Goal: Information Seeking & Learning: Learn about a topic

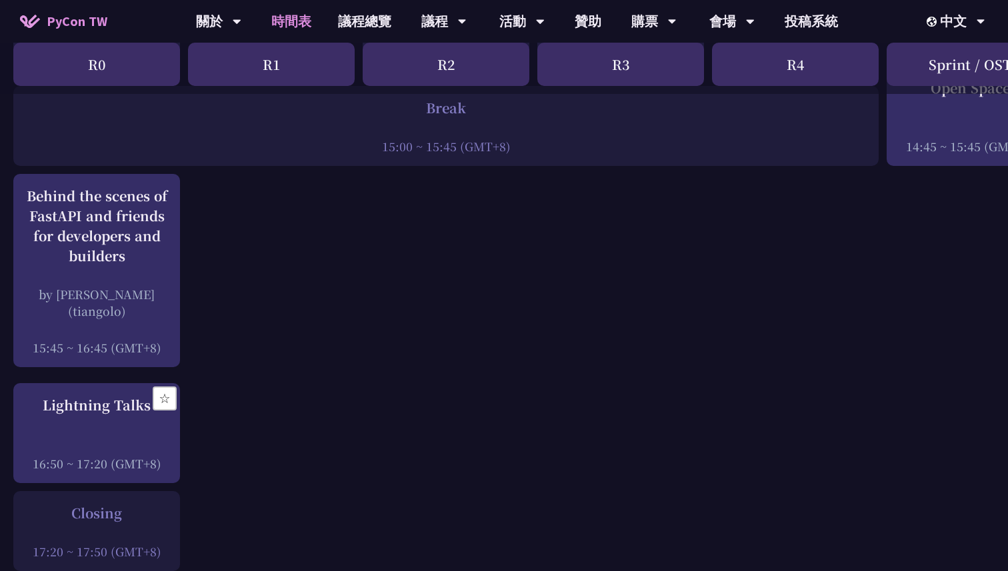
scroll to position [1788, 0]
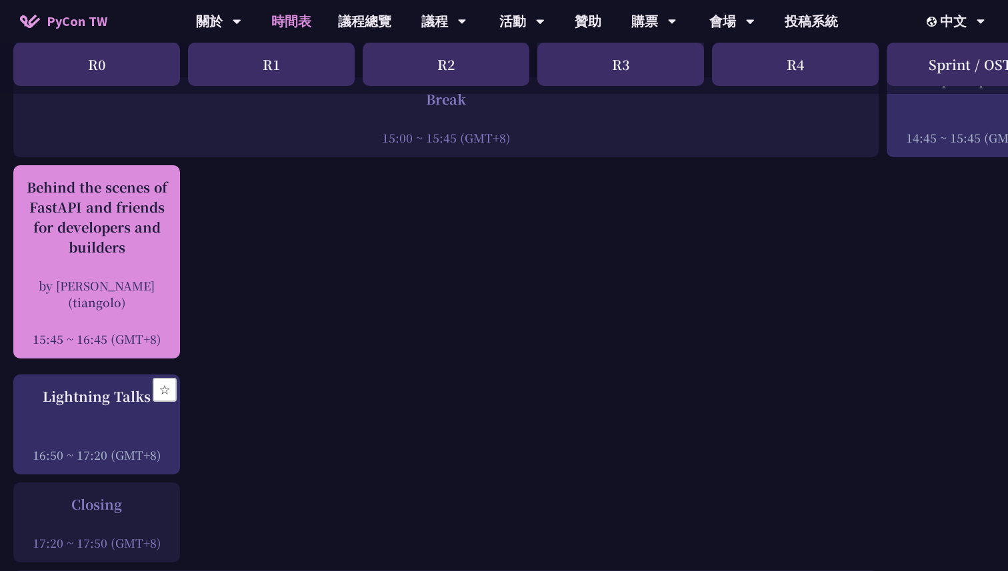
click at [130, 220] on div "Behind the scenes of FastAPI and friends for developers and builders" at bounding box center [96, 217] width 153 height 80
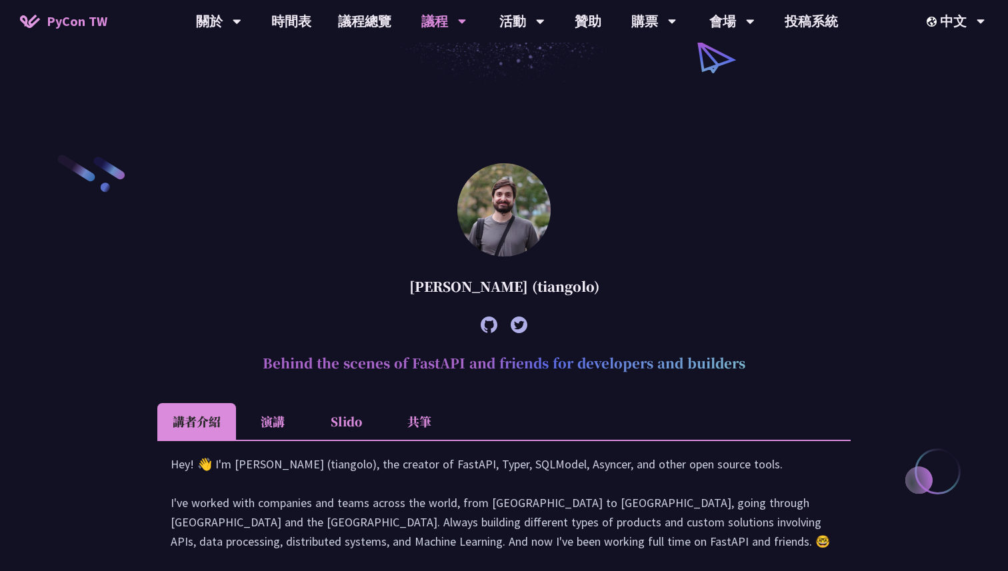
scroll to position [301, 0]
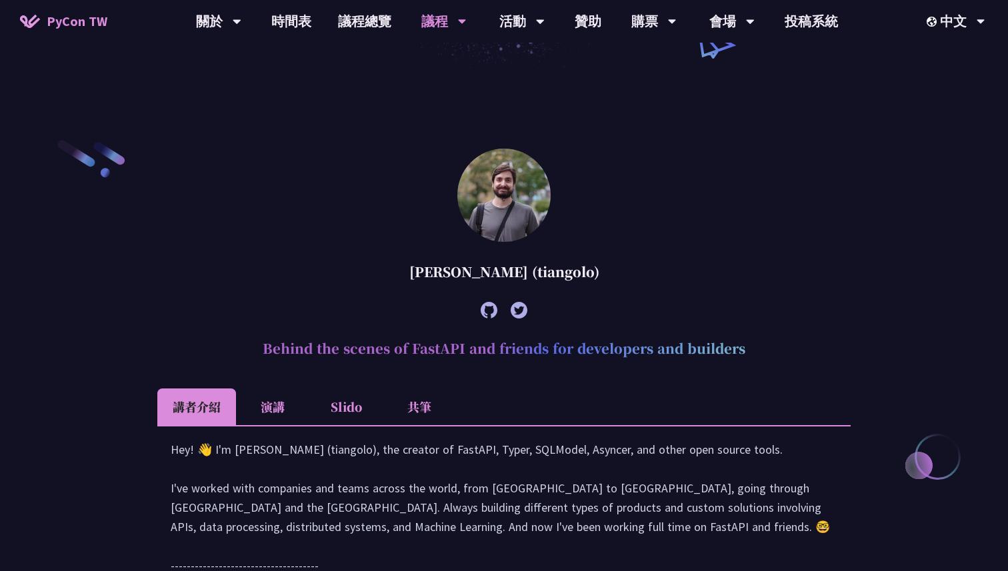
click at [413, 417] on li "共筆" at bounding box center [419, 407] width 73 height 37
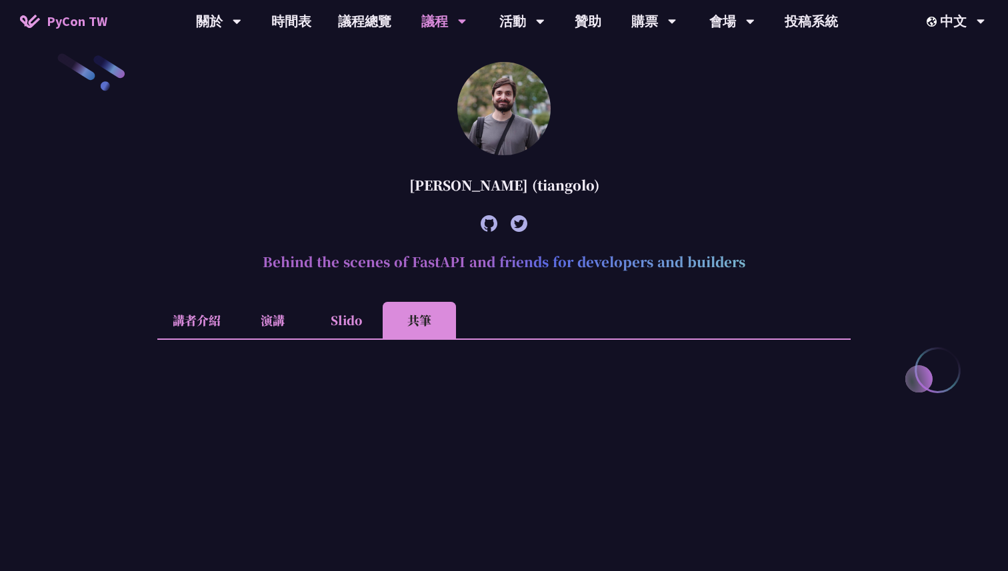
scroll to position [449, 0]
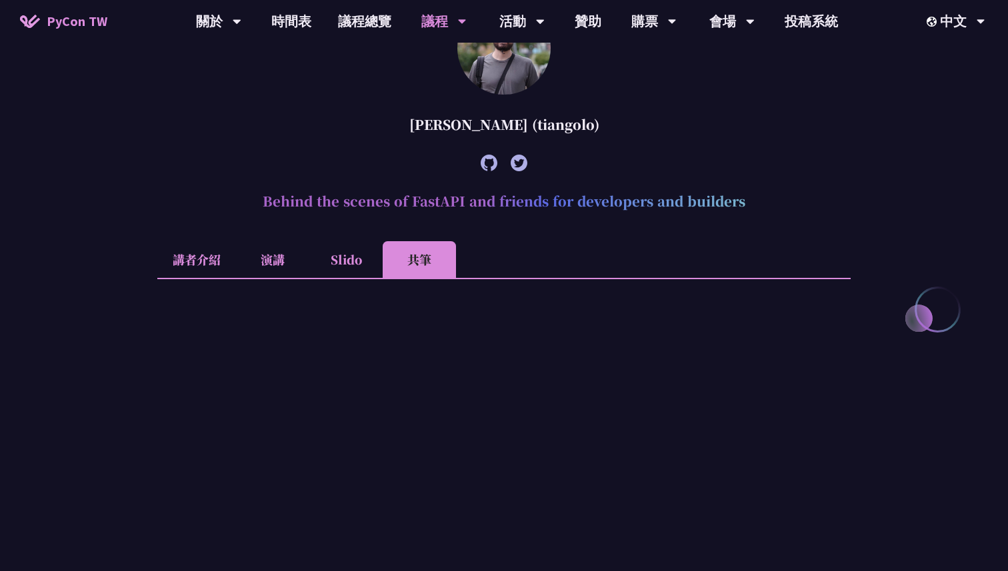
click at [198, 262] on li "講者介紹" at bounding box center [196, 259] width 79 height 37
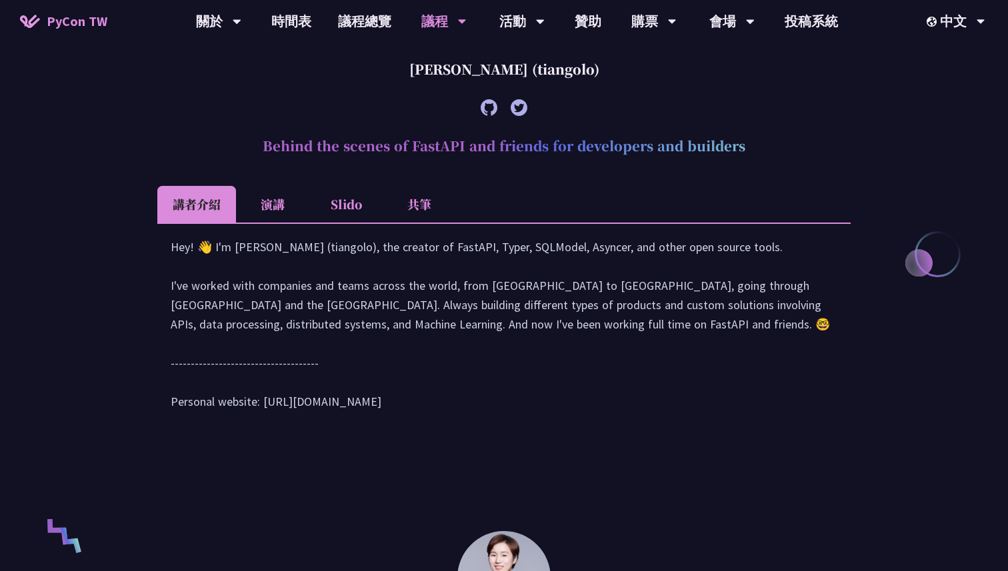
scroll to position [511, 0]
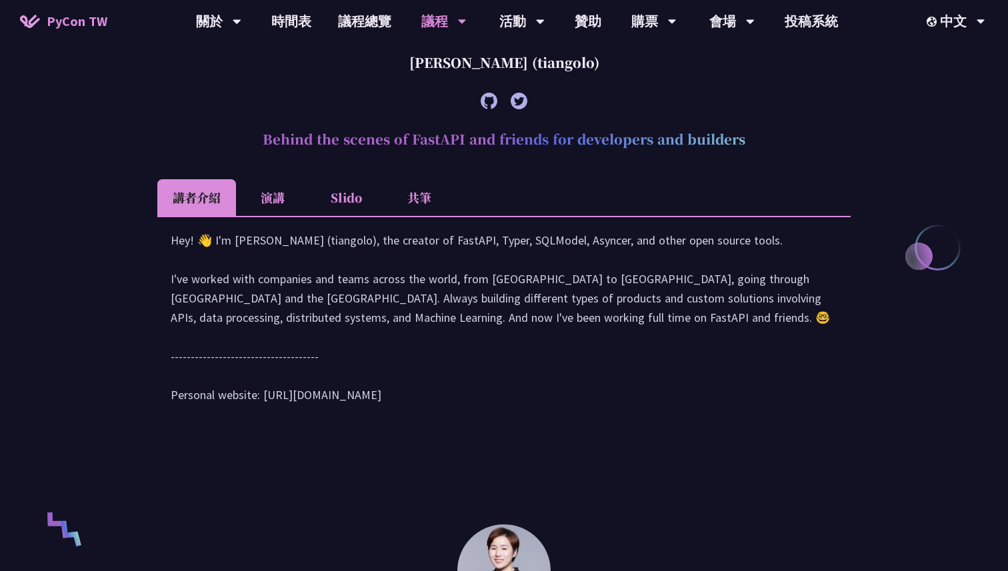
click at [283, 210] on li "演講" at bounding box center [272, 197] width 73 height 37
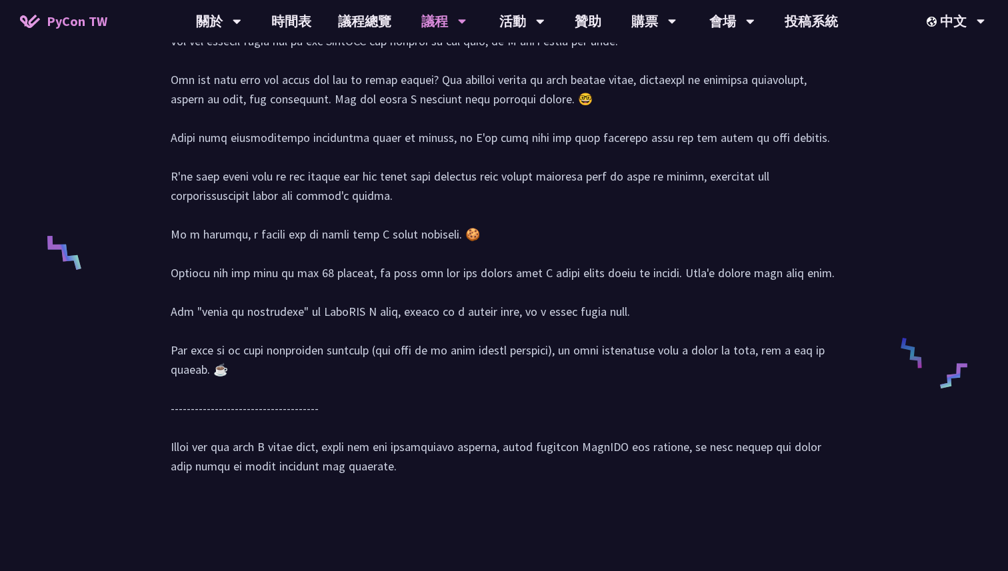
scroll to position [765, 0]
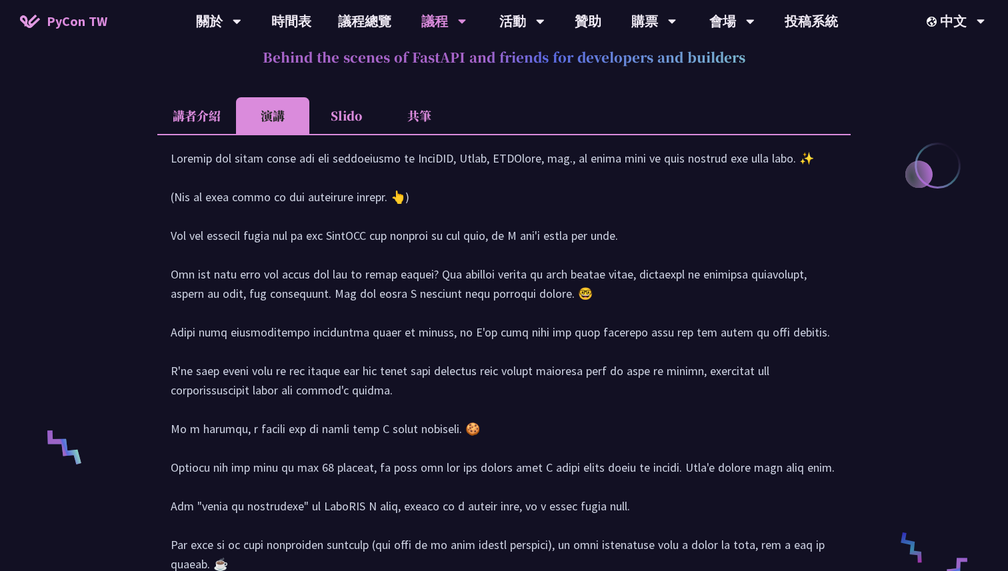
click at [273, 189] on div at bounding box center [504, 416] width 667 height 535
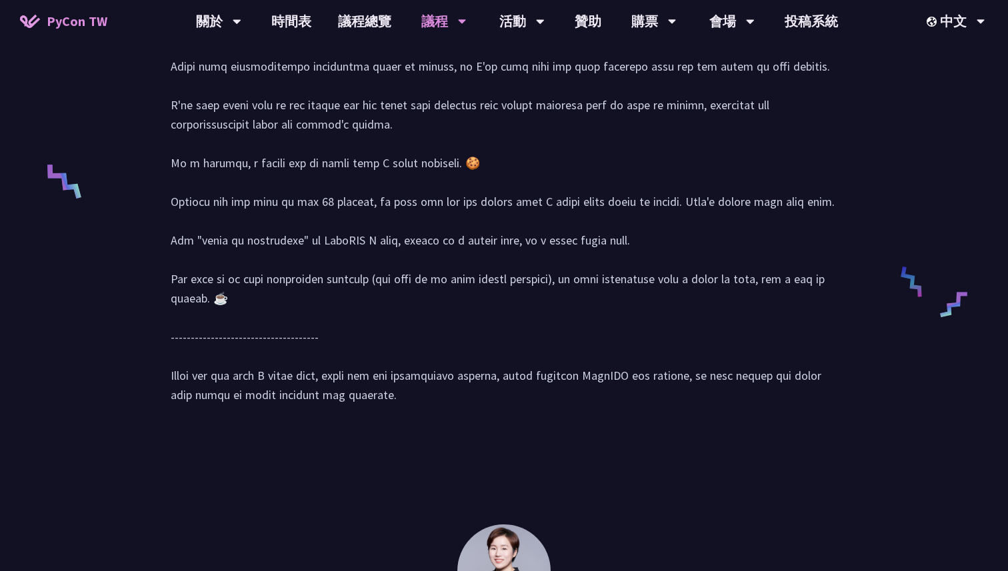
scroll to position [847, 0]
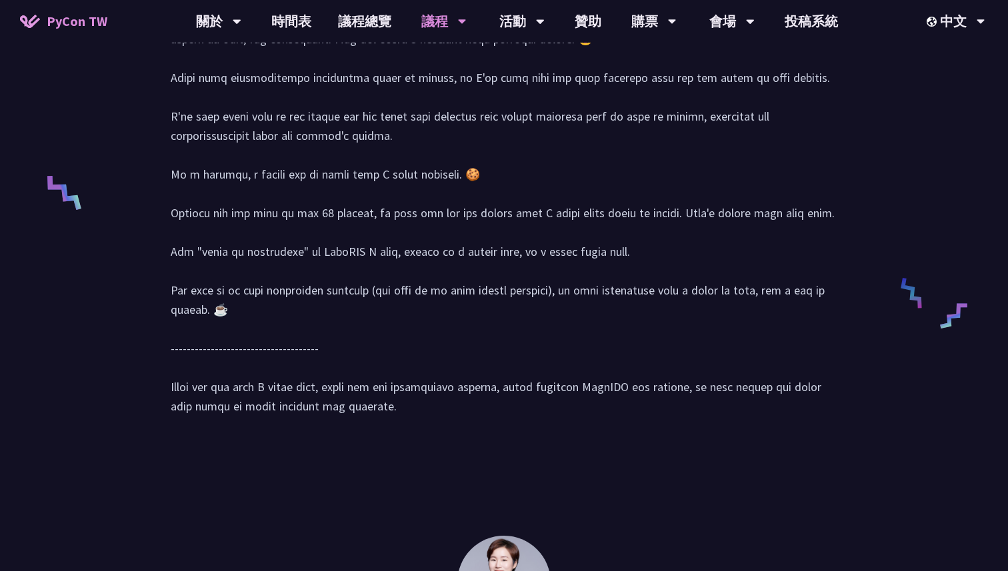
click at [221, 194] on div at bounding box center [504, 161] width 667 height 535
click at [212, 202] on div at bounding box center [212, 202] width 0 height 0
click at [269, 190] on div at bounding box center [504, 161] width 667 height 535
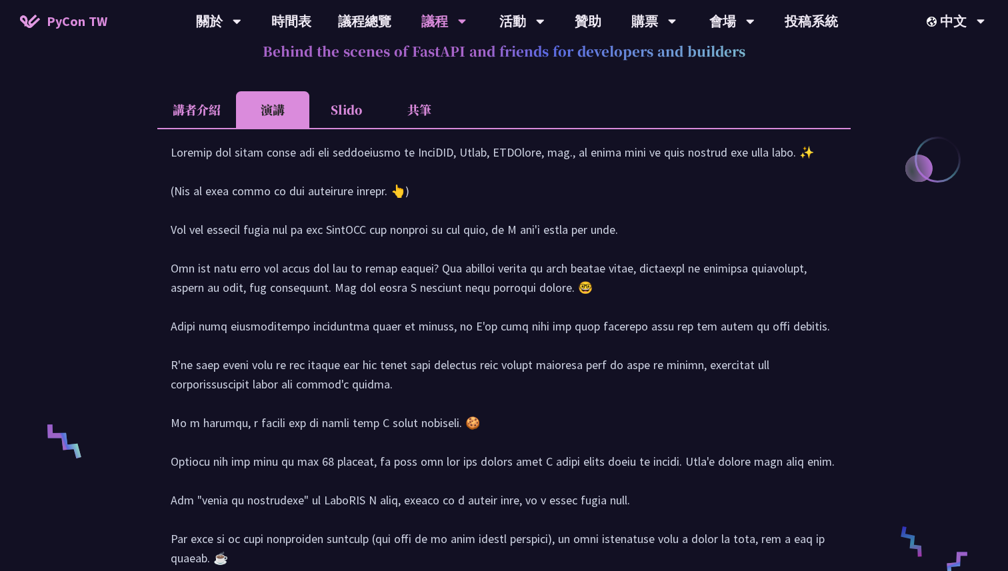
scroll to position [597, 0]
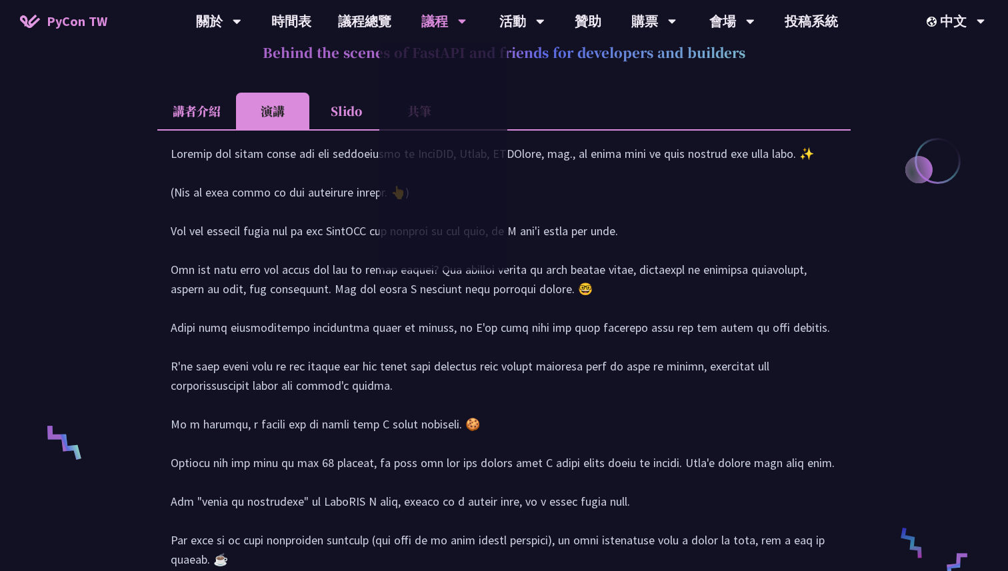
click at [289, 298] on div at bounding box center [504, 411] width 667 height 535
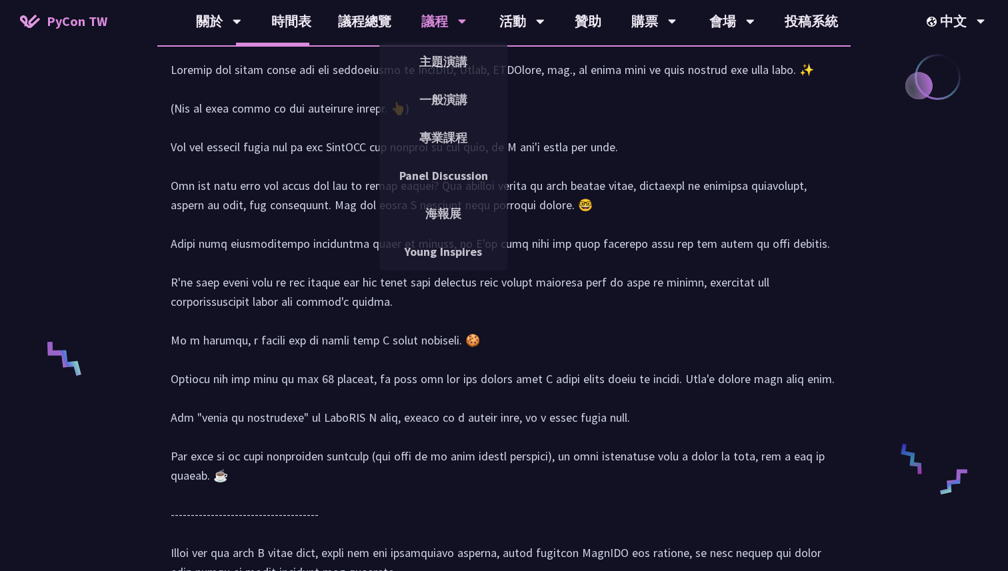
scroll to position [703, 0]
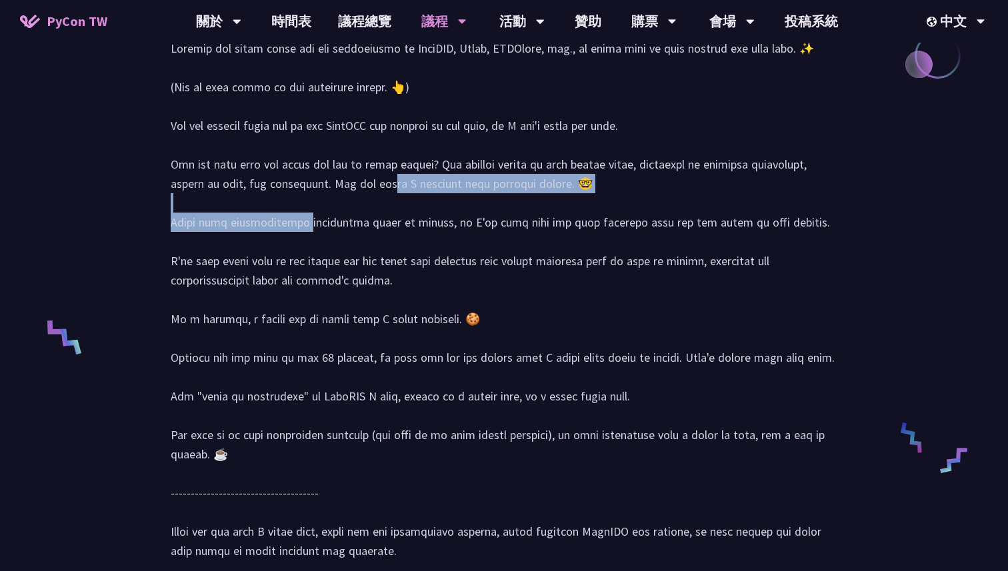
drag, startPoint x: 325, startPoint y: 207, endPoint x: 356, endPoint y: 221, distance: 34.0
click at [355, 220] on div at bounding box center [504, 306] width 667 height 535
click at [287, 230] on div at bounding box center [504, 306] width 667 height 535
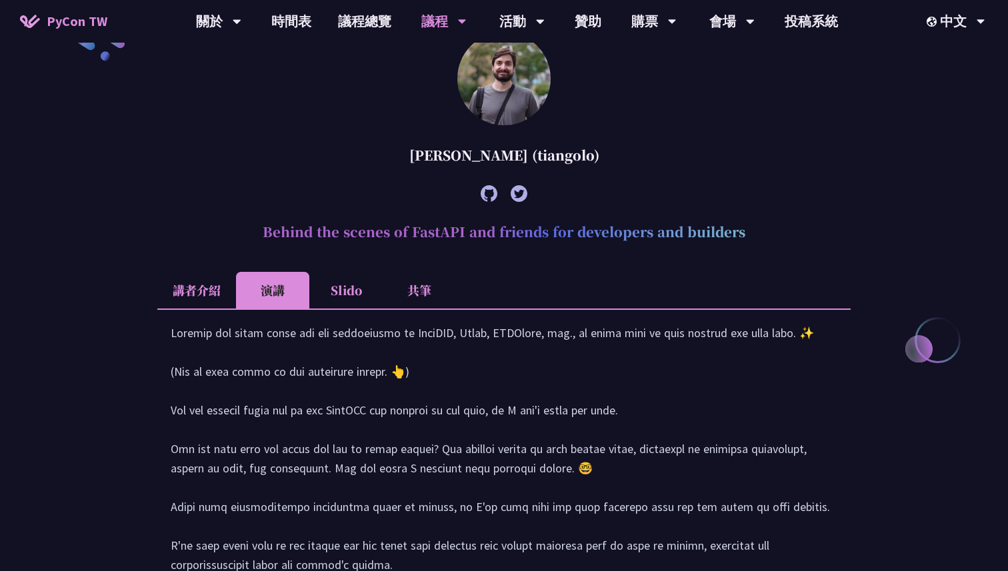
scroll to position [415, 0]
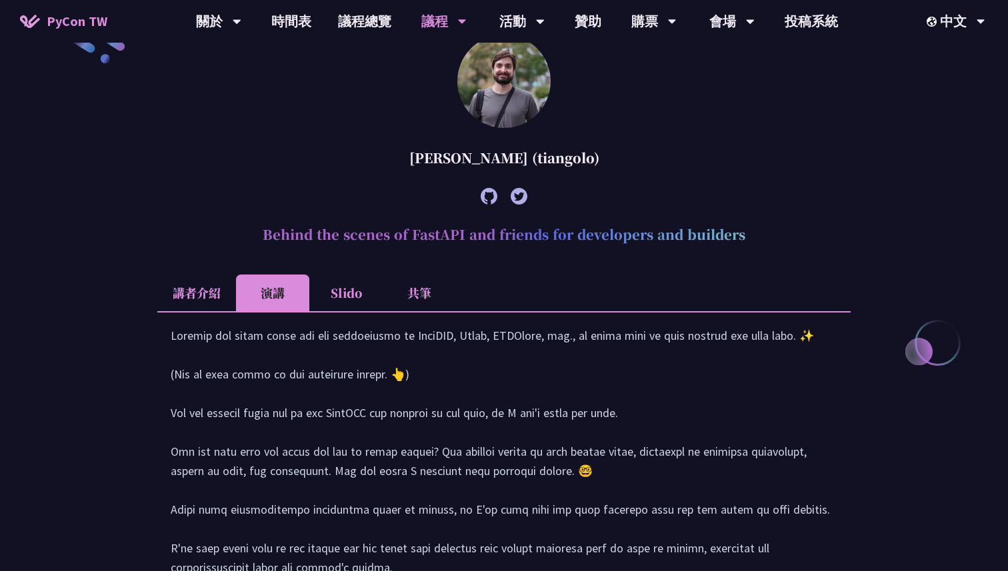
click at [191, 281] on li "講者介紹" at bounding box center [196, 293] width 79 height 37
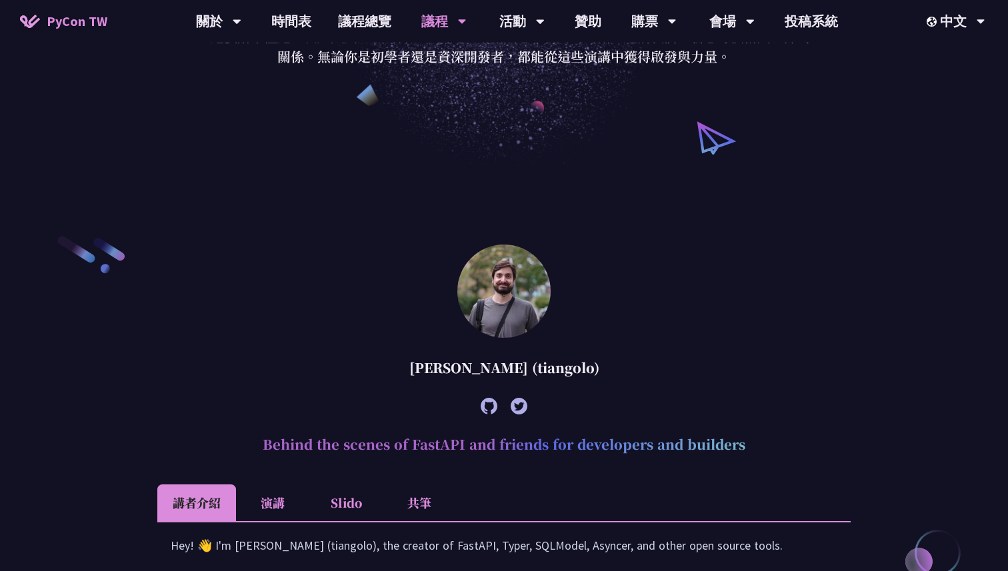
scroll to position [0, 0]
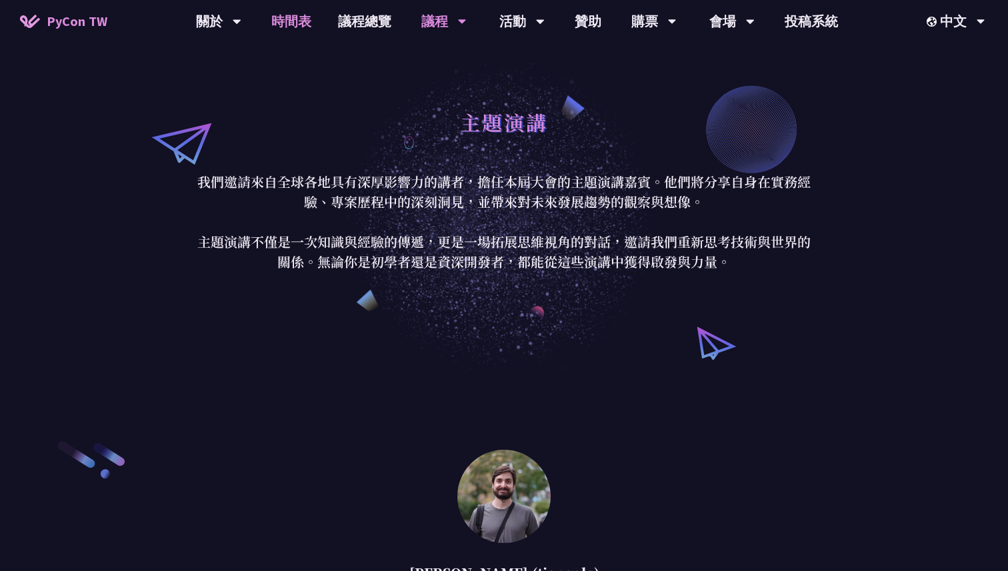
click at [299, 25] on link "時間表" at bounding box center [291, 21] width 67 height 43
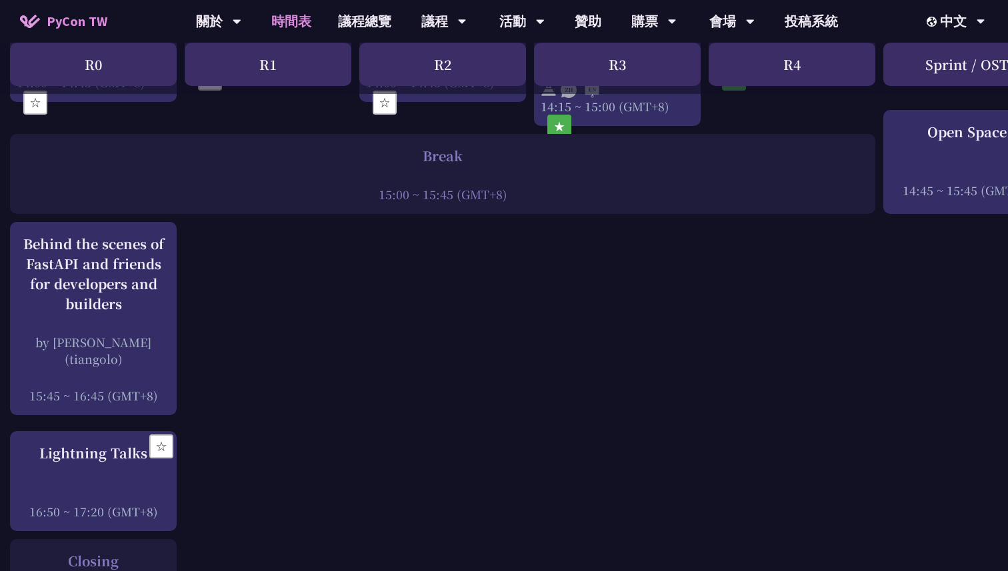
scroll to position [1732, 0]
